Goal: Navigation & Orientation: Find specific page/section

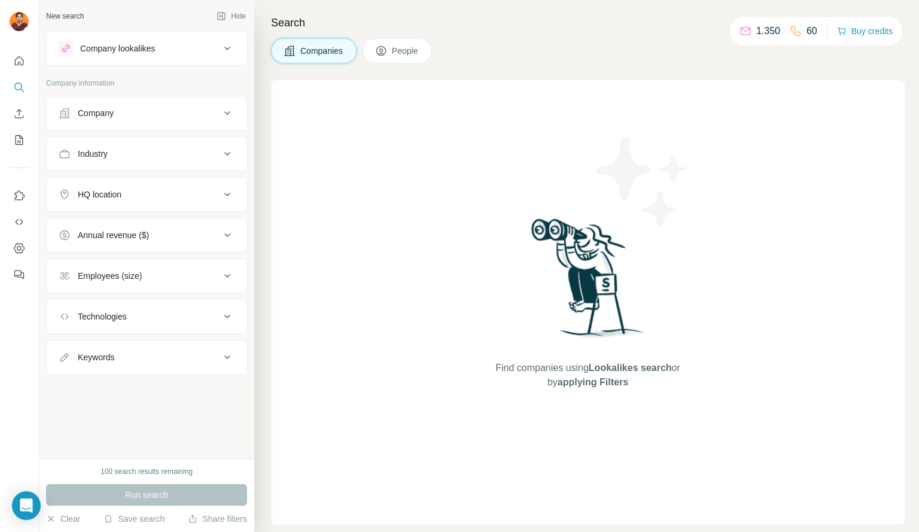
click at [406, 54] on span "People" at bounding box center [406, 51] width 28 height 12
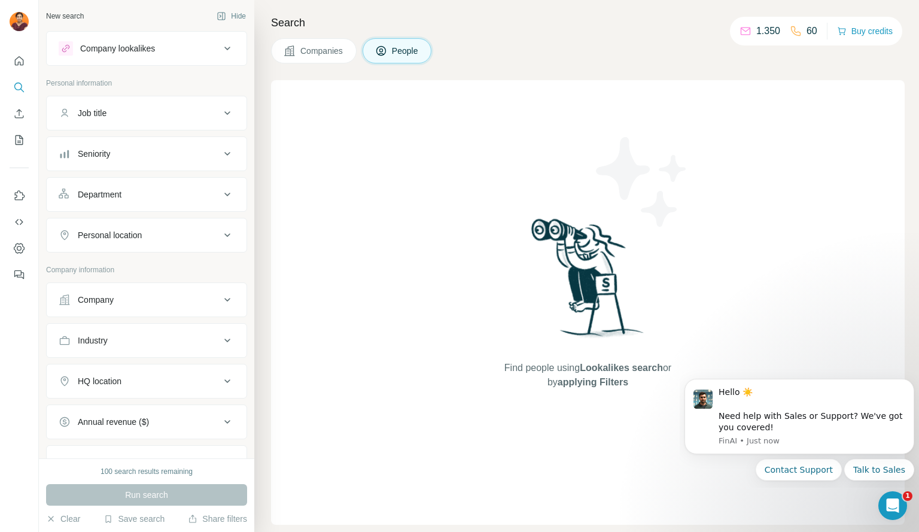
click at [406, 54] on span "People" at bounding box center [406, 51] width 28 height 12
click at [15, 62] on icon "Quick start" at bounding box center [19, 60] width 9 height 9
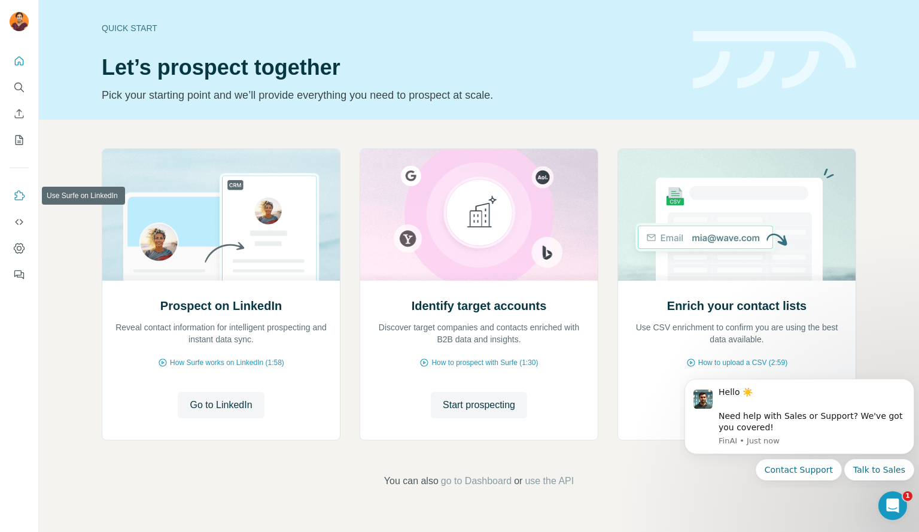
click at [16, 199] on icon "Use Surfe on LinkedIn" at bounding box center [19, 196] width 12 height 12
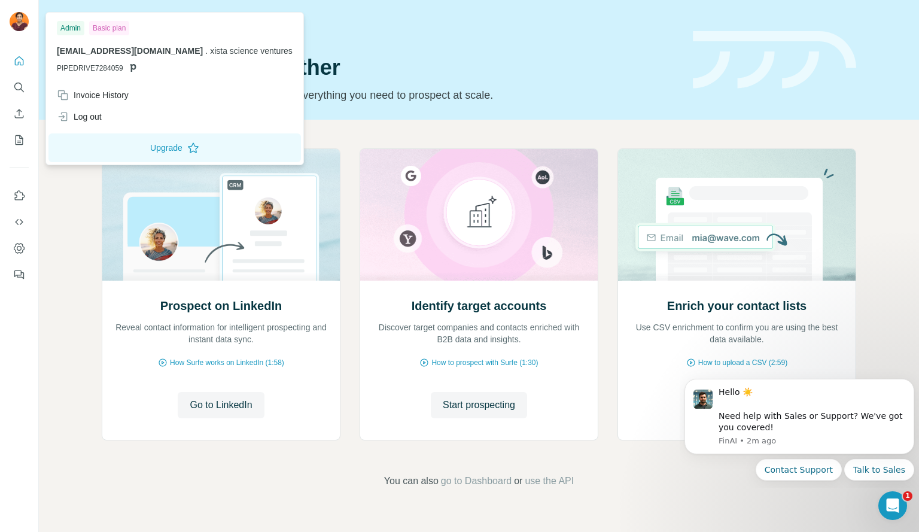
click at [73, 31] on div "Admin" at bounding box center [71, 28] width 28 height 14
click at [68, 118] on icon at bounding box center [63, 117] width 12 height 12
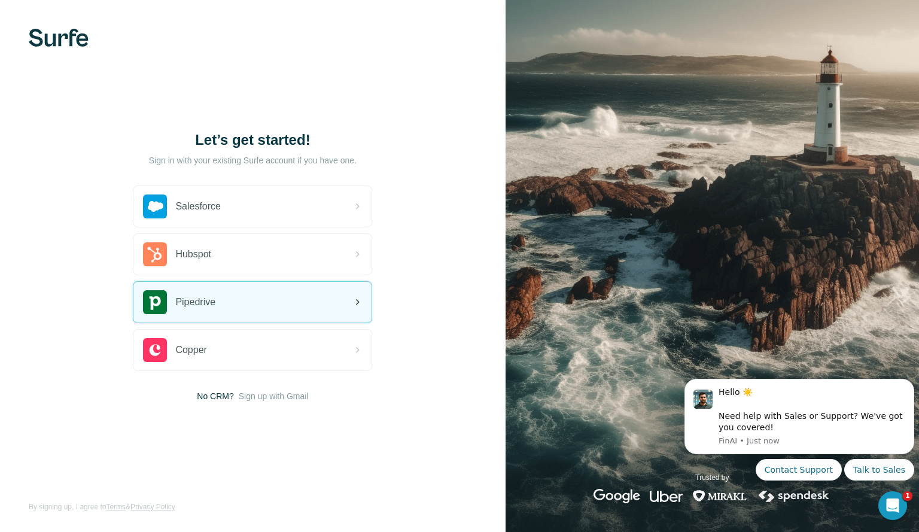
click at [357, 307] on icon at bounding box center [357, 302] width 14 height 14
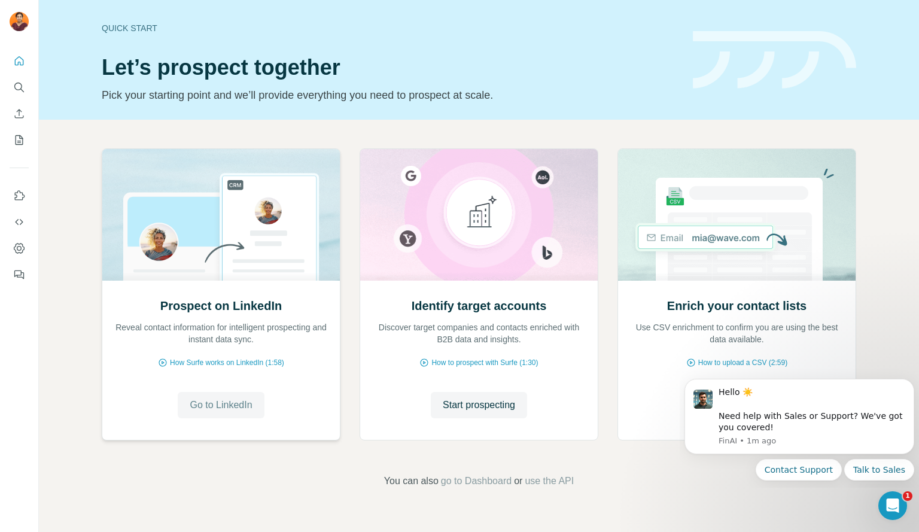
click at [239, 406] on span "Go to LinkedIn" at bounding box center [221, 405] width 62 height 14
click at [17, 108] on icon "Enrich CSV" at bounding box center [19, 114] width 12 height 12
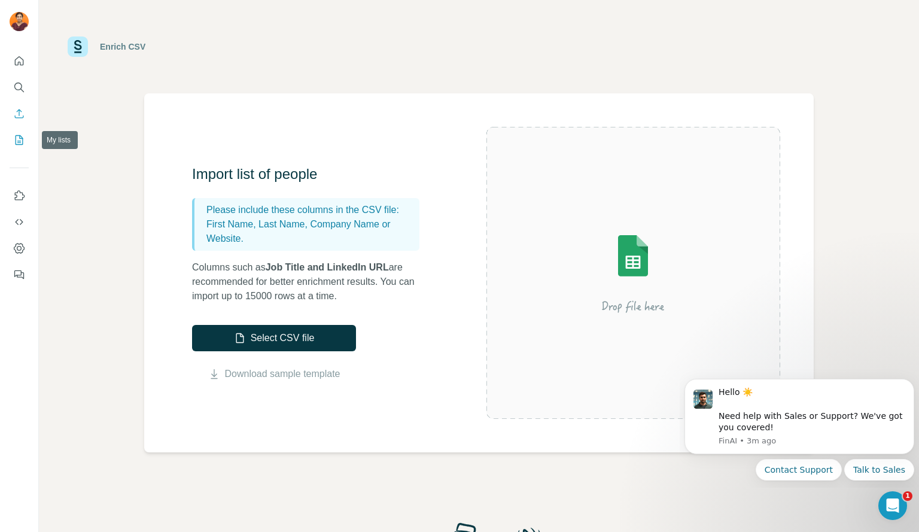
click at [14, 133] on button "My lists" at bounding box center [19, 140] width 19 height 22
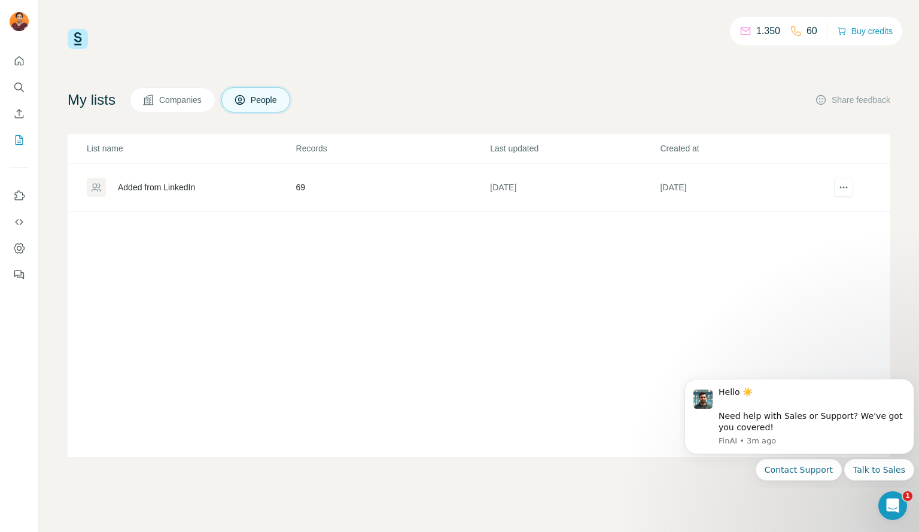
click at [180, 100] on span "Companies" at bounding box center [181, 100] width 44 height 12
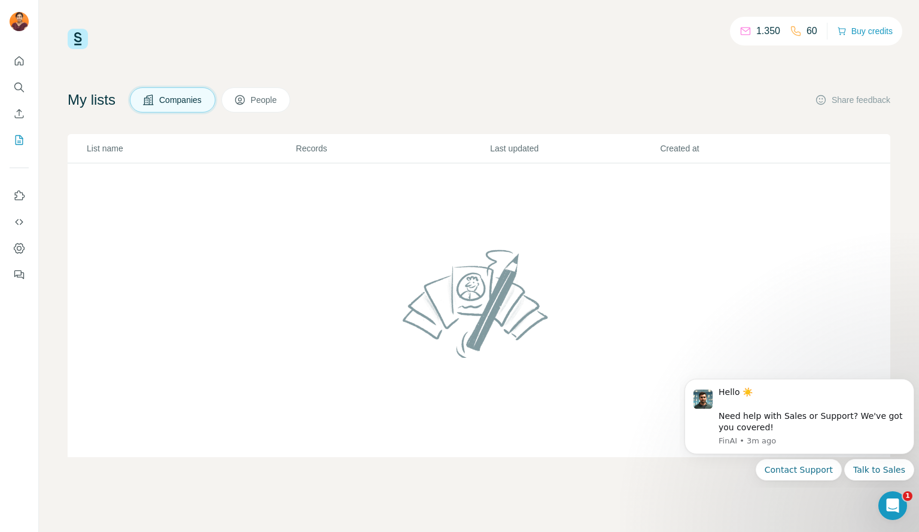
click at [306, 159] on th "Records" at bounding box center [393, 148] width 195 height 29
click at [21, 196] on icon "Use Surfe on LinkedIn" at bounding box center [19, 196] width 12 height 12
